Goal: Ask a question: Seek information or help from site administrators or community

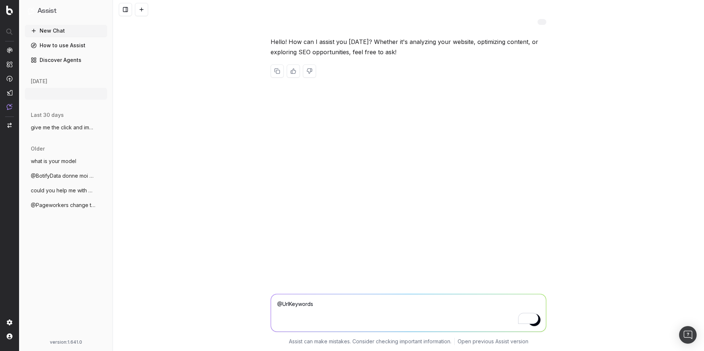
click at [58, 31] on button "New Chat" at bounding box center [66, 31] width 82 height 12
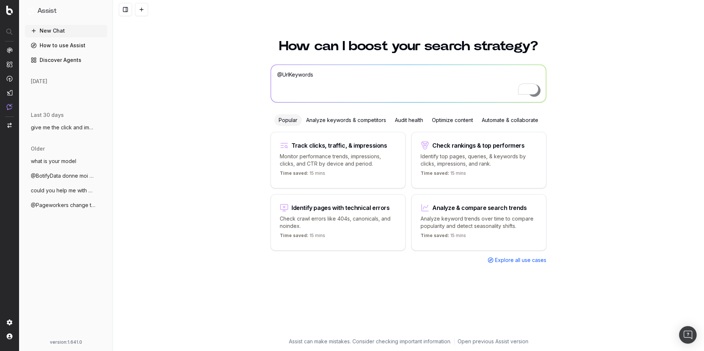
click at [317, 73] on textarea "@UrlKeywords" at bounding box center [408, 83] width 275 height 37
paste textarea "@UrlKeywords [URL][DOMAIN_NAME]"
type textarea "@UrlKeywords [URL][DOMAIN_NAME]"
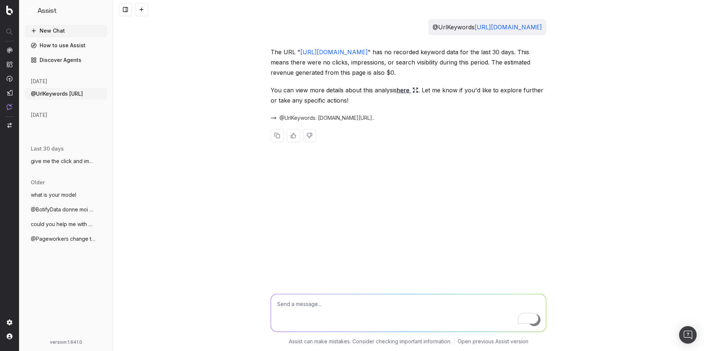
click at [321, 114] on div "@UrlKeywords: [DOMAIN_NAME][URL].." at bounding box center [409, 118] width 276 height 10
click at [321, 119] on span "@UrlKeywords: [DOMAIN_NAME][URL].." at bounding box center [326, 117] width 95 height 7
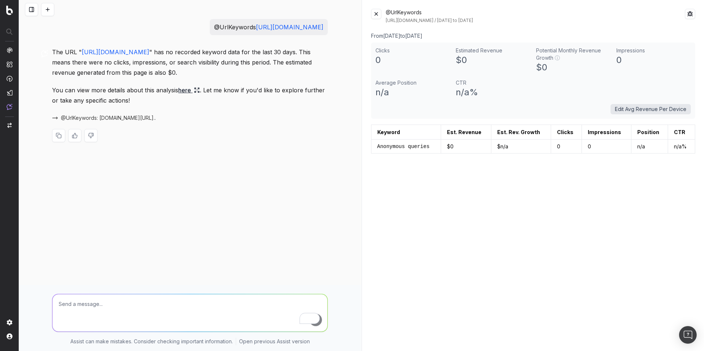
click at [140, 308] on textarea "To enrich screen reader interactions, please activate Accessibility in Grammarl…" at bounding box center [189, 312] width 275 height 37
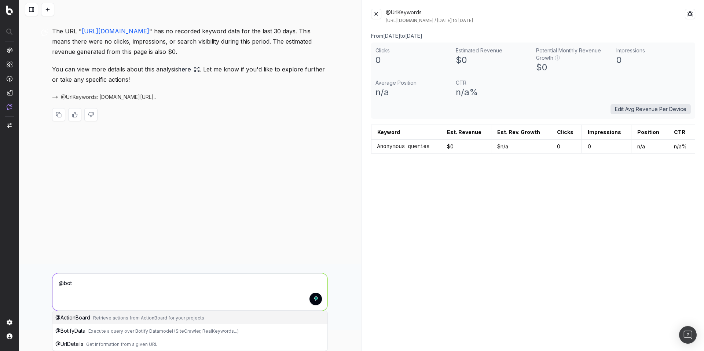
scroll to position [8, 0]
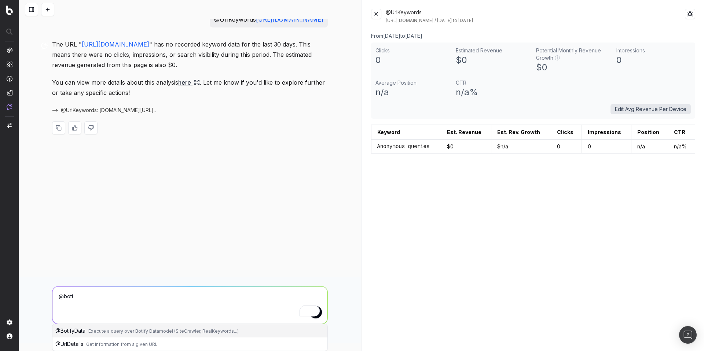
type textarea "@boti"
click at [196, 333] on span "Execute a query over Botify Datamodel (SiteCrawler, RealKeywords...)" at bounding box center [163, 330] width 150 height 5
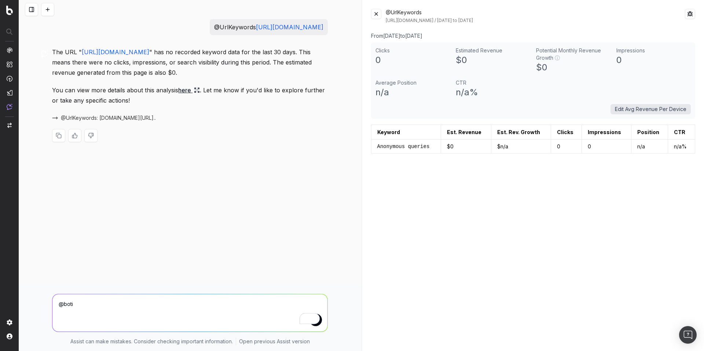
scroll to position [0, 0]
click at [187, 313] on textarea "@BotifyData" at bounding box center [189, 312] width 275 height 37
type textarea "@BotifyData give me the last 7 days for clicks"
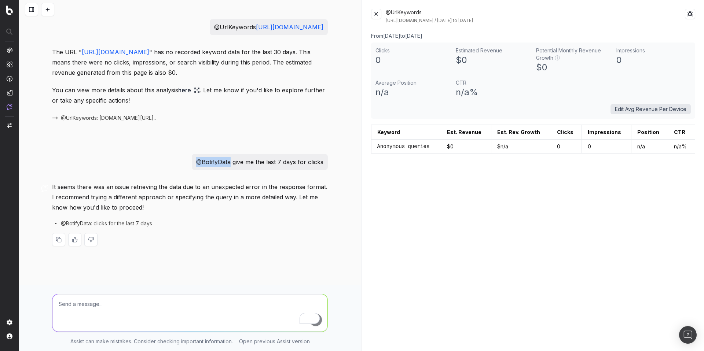
drag, startPoint x: 196, startPoint y: 162, endPoint x: 230, endPoint y: 162, distance: 33.7
click at [230, 162] on p "@BotifyData give me the last 7 days for clicks" at bounding box center [259, 162] width 127 height 10
copy p "@BotifyData"
click at [132, 308] on textarea "To enrich screen reader interactions, please activate Accessibility in Grammarl…" at bounding box center [189, 312] width 275 height 37
paste textarea "@BotifyData"
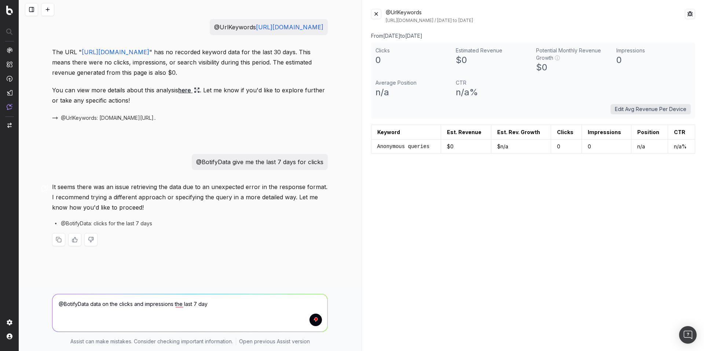
type textarea "@BotifyData data on the clicks and impressions the last 7 days"
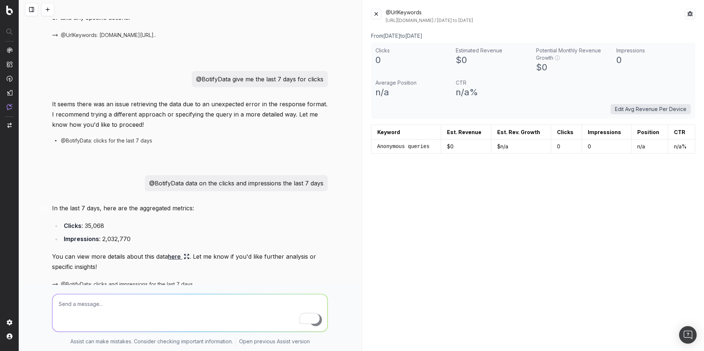
scroll to position [118, 0]
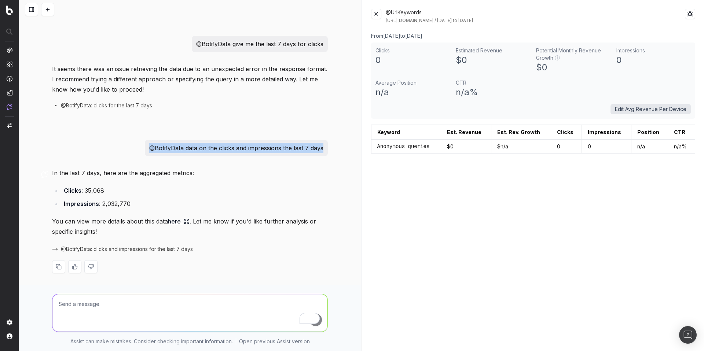
drag, startPoint x: 148, startPoint y: 149, endPoint x: 327, endPoint y: 149, distance: 178.9
click at [327, 149] on div "@UrlKeywords [URL][DOMAIN_NAME] The URL " [URL][DOMAIN_NAME] " has no recorded …" at bounding box center [190, 93] width 282 height 384
copy p "@BotifyData data on the clicks and impressions the last 7 days"
click at [124, 250] on span "@BotifyData: clicks and impressions for the last 7 days" at bounding box center [127, 249] width 132 height 7
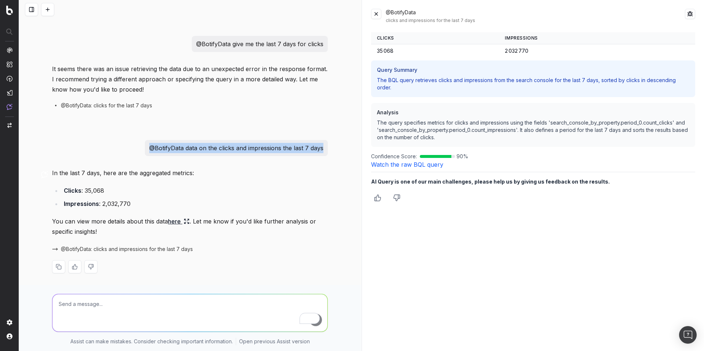
click at [390, 164] on link "Watch the raw BQL query" at bounding box center [407, 164] width 72 height 7
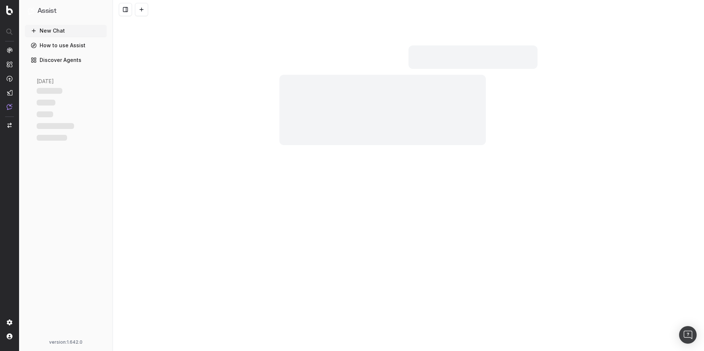
scroll to position [118, 0]
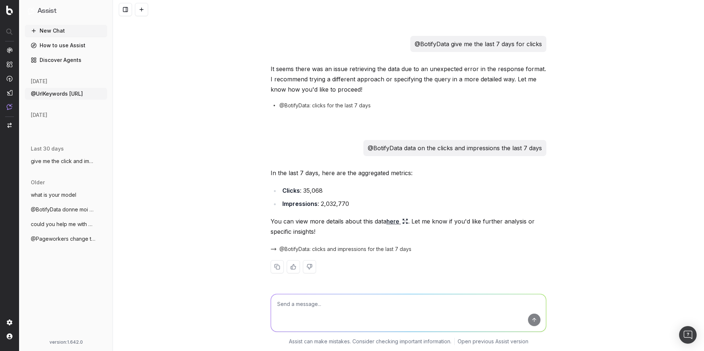
click at [368, 251] on span "@BotifyData: clicks and impressions for the last 7 days" at bounding box center [345, 249] width 132 height 7
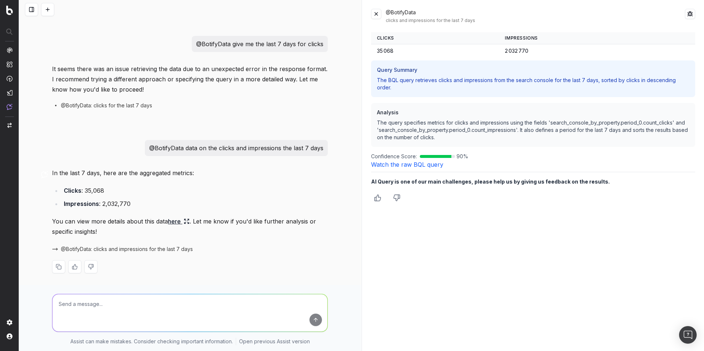
click at [394, 168] on link "Watch the raw BQL query" at bounding box center [407, 164] width 72 height 7
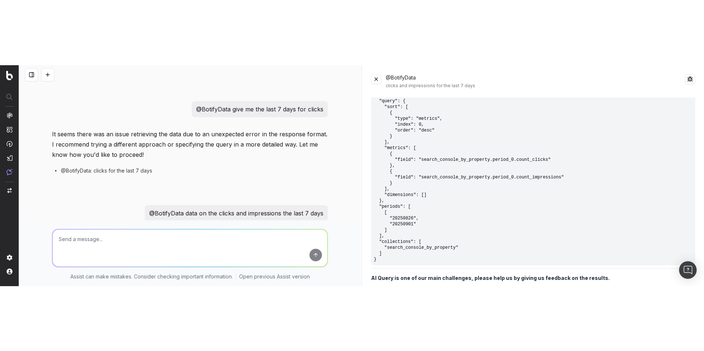
scroll to position [18, 0]
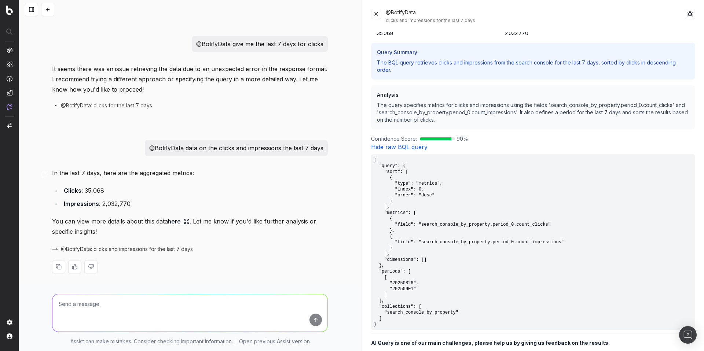
click at [159, 147] on p "@BotifyData data on the clicks and impressions the last 7 days" at bounding box center [236, 148] width 174 height 10
copy p "@BotifyData data on the clicks and impressions the last 7 days"
click at [283, 43] on p "@BotifyData give me the last 7 days for clicks" at bounding box center [259, 44] width 127 height 10
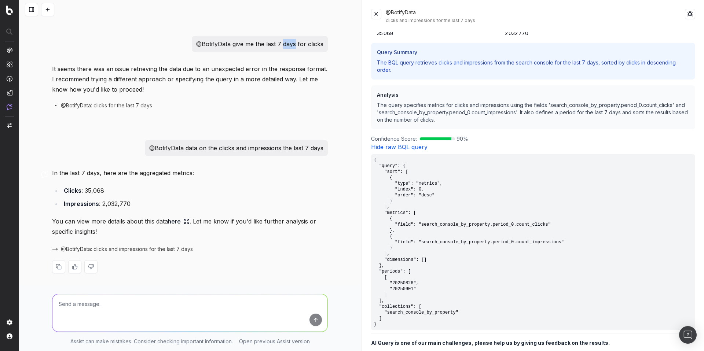
click at [283, 43] on p "@BotifyData give me the last 7 days for clicks" at bounding box center [259, 44] width 127 height 10
copy p "@BotifyData give me the last 7 days for clicks"
click at [242, 144] on p "@BotifyData data on the clicks and impressions the last 7 days" at bounding box center [236, 148] width 174 height 10
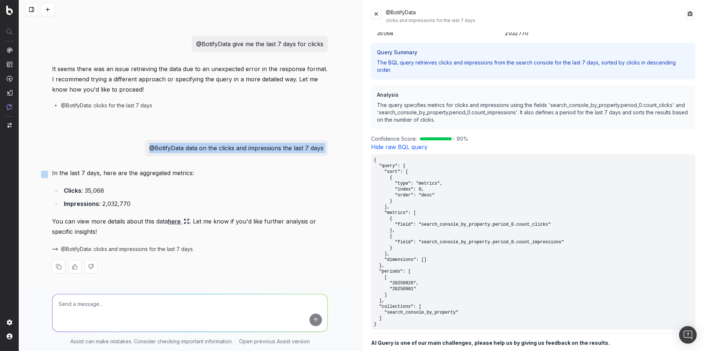
click at [242, 144] on p "@BotifyData data on the clicks and impressions the last 7 days" at bounding box center [236, 148] width 174 height 10
copy p "@BotifyData data on the clicks and impressions the last 7 days"
click at [123, 309] on textarea at bounding box center [189, 312] width 275 height 37
paste textarea "@BotifyData data on the clicks and impressions the last 7 days by URL"
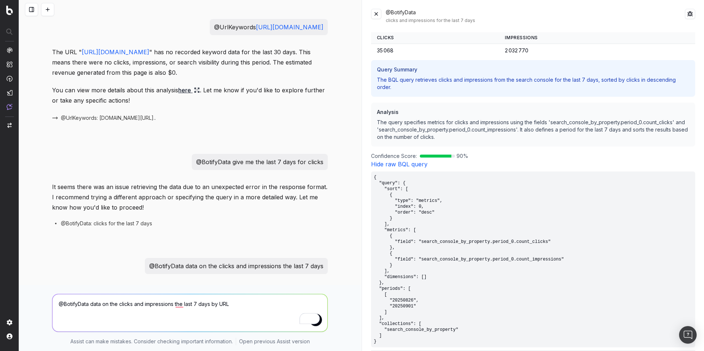
scroll to position [0, 0]
type textarea "@BotifyData data on the clicks and impressions the last 7 days by URL"
